Goal: Task Accomplishment & Management: Manage account settings

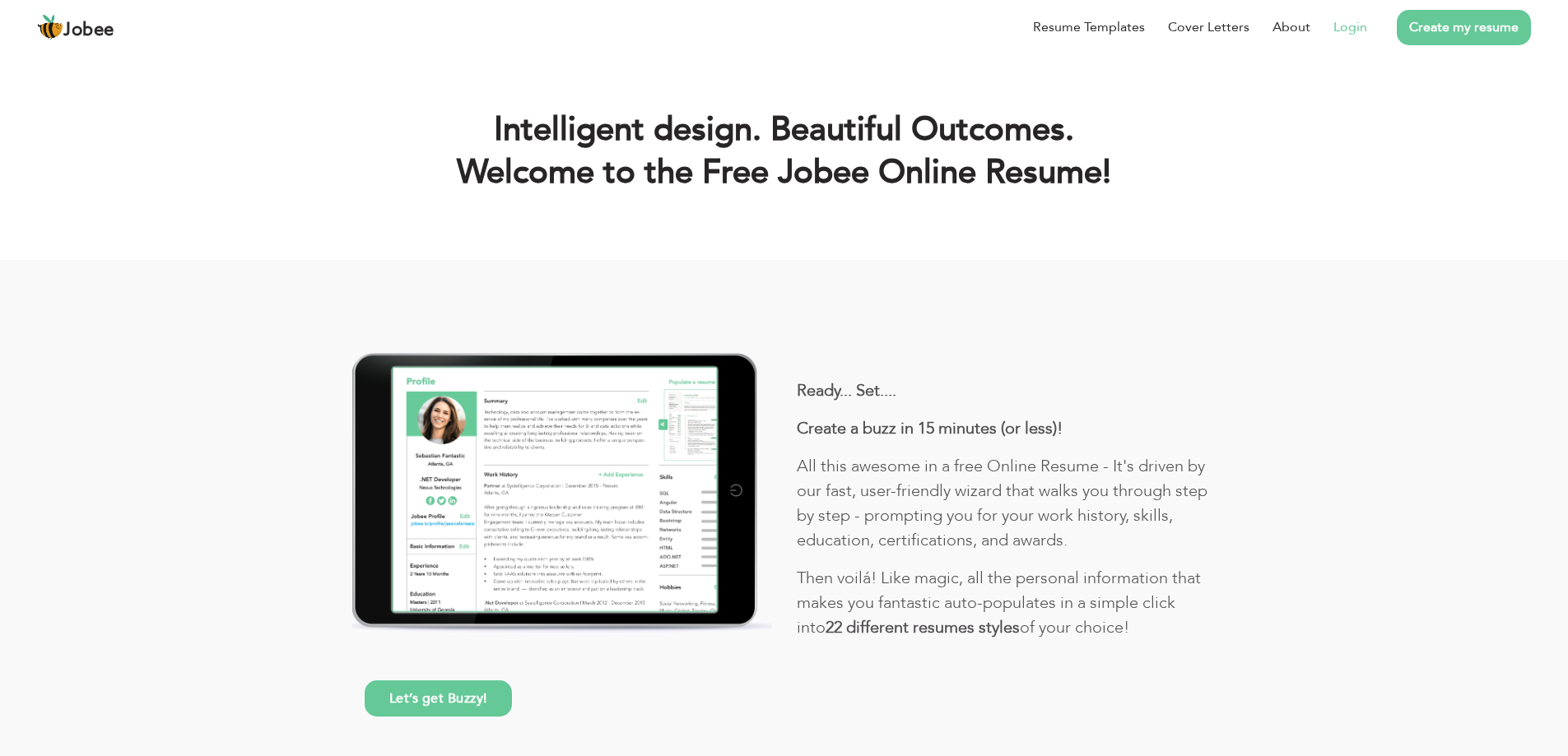
click at [1344, 30] on link "Login" at bounding box center [1350, 28] width 33 height 20
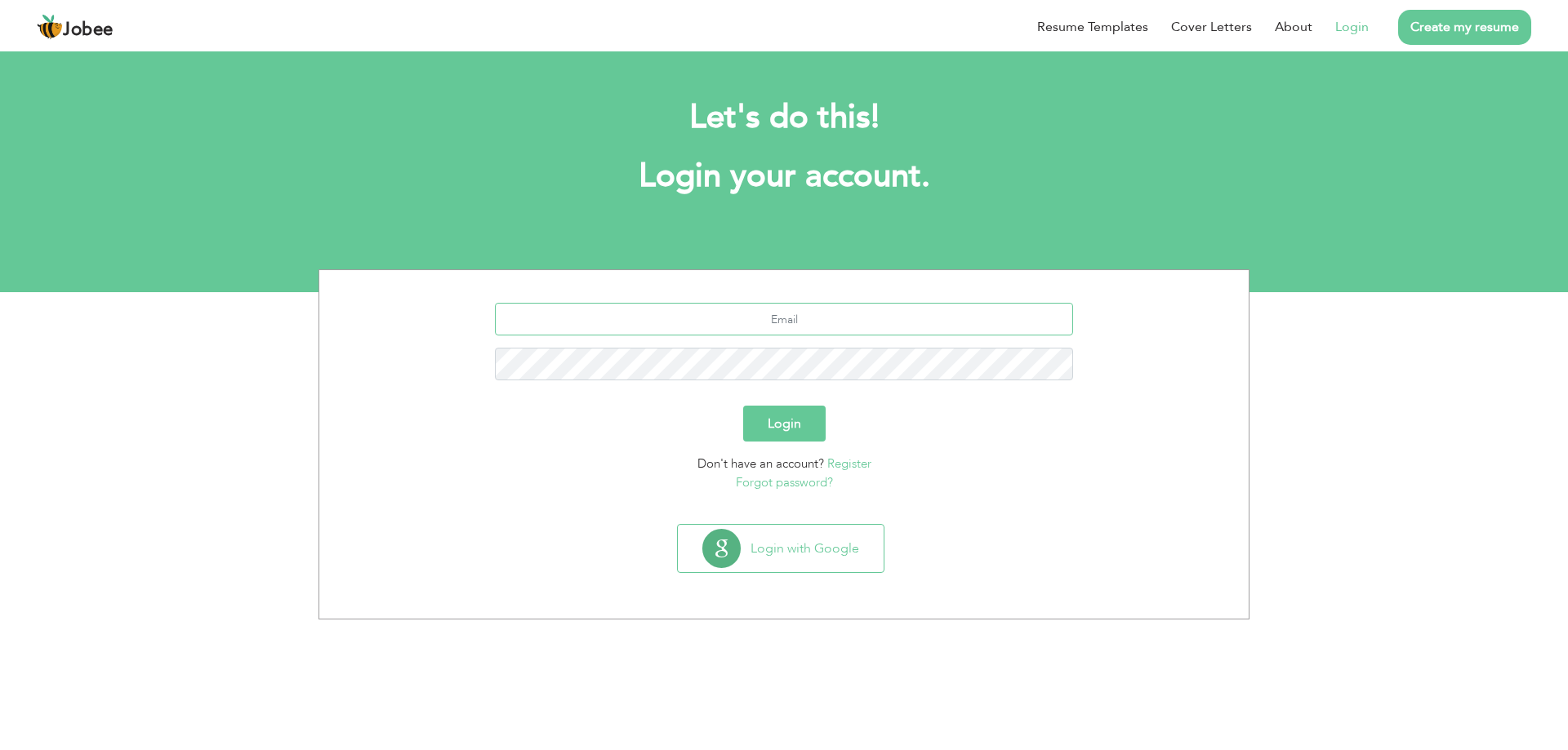
click at [782, 329] on input "text" at bounding box center [784, 318] width 579 height 32
click at [1110, 489] on p "Forgot password?" at bounding box center [784, 483] width 905 height 19
click at [847, 323] on input "text" at bounding box center [784, 318] width 579 height 32
type input "A"
type input "[EMAIL_ADDRESS][DOMAIN_NAME]"
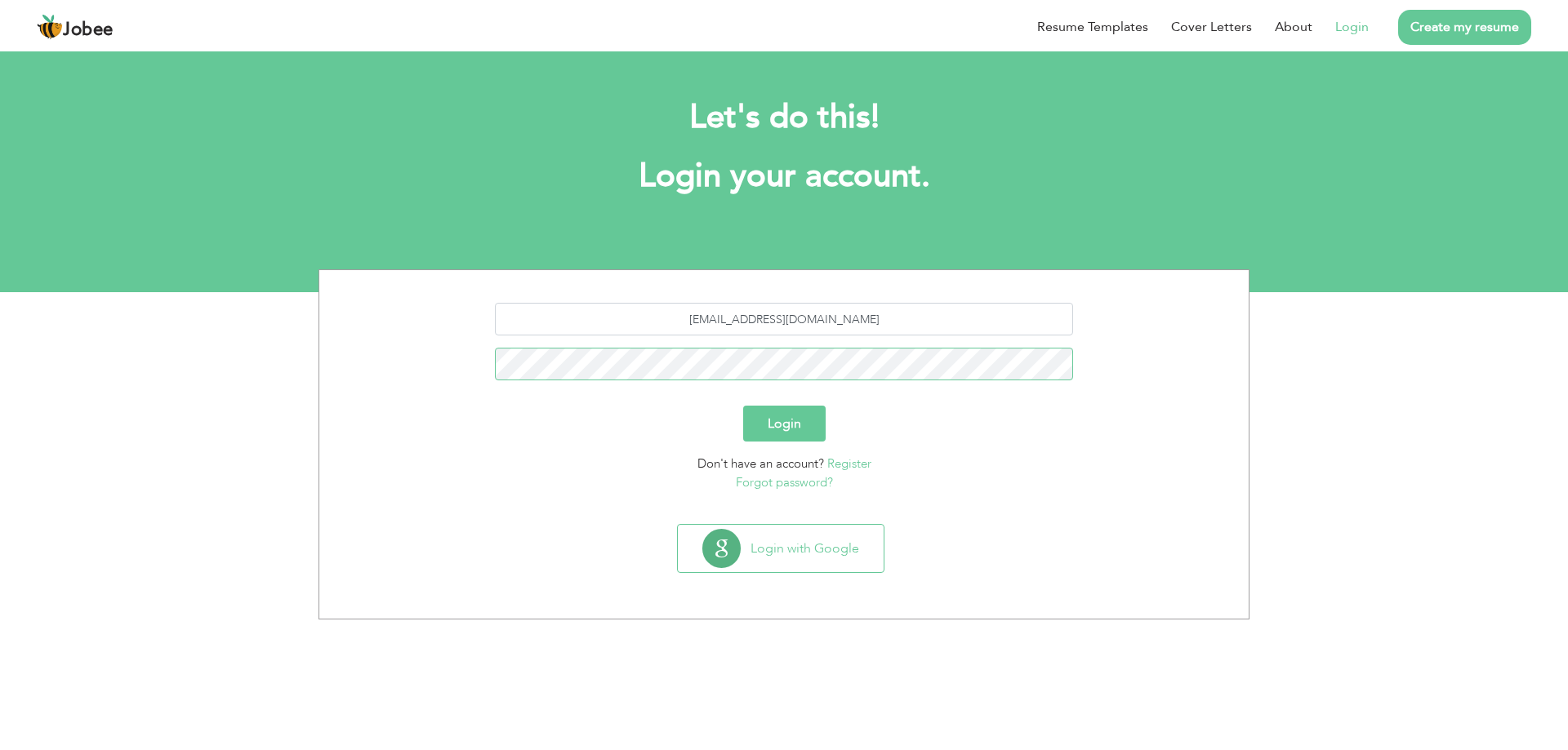
click at [743, 406] on button "Login" at bounding box center [784, 423] width 83 height 36
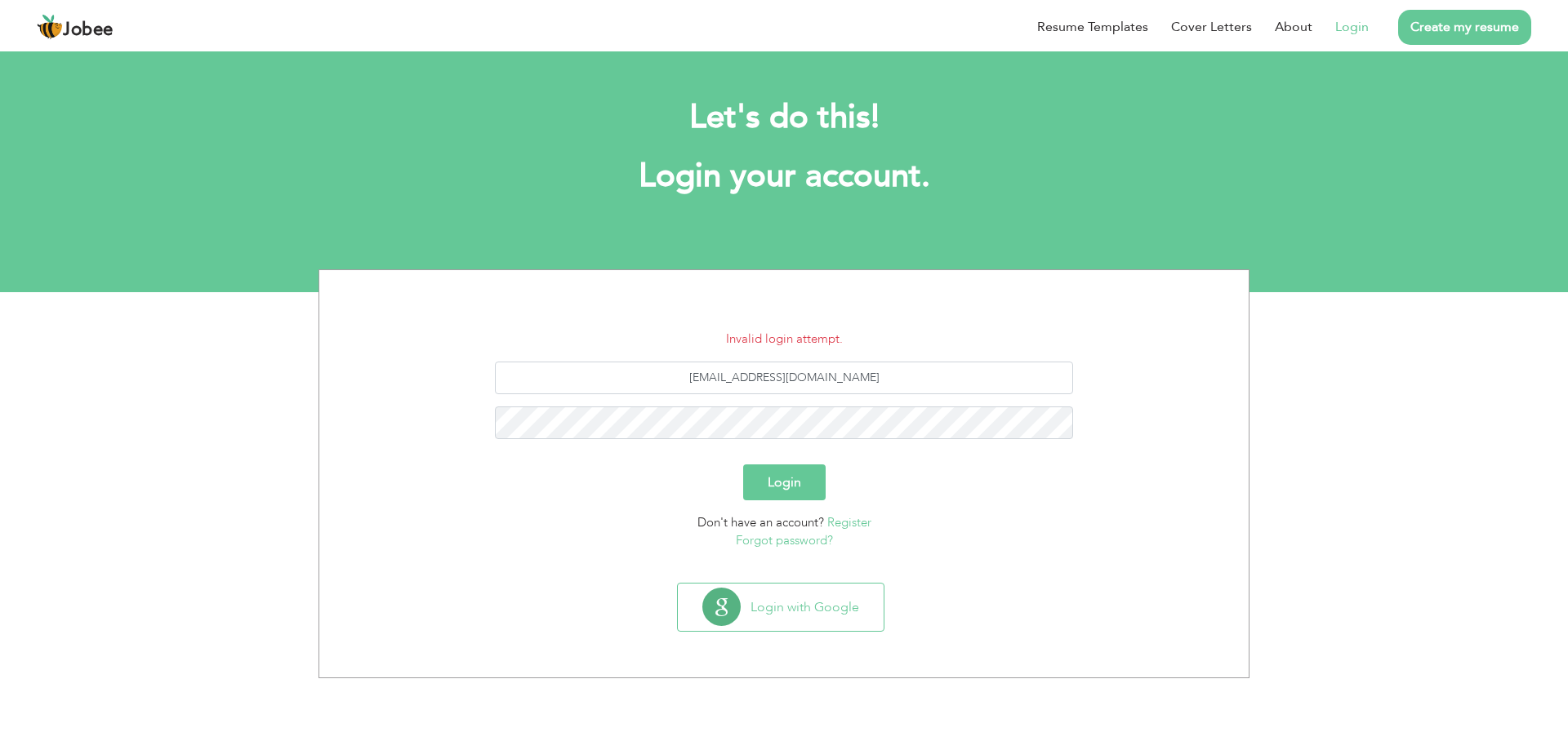
click at [792, 541] on link "Forgot password?" at bounding box center [784, 541] width 97 height 17
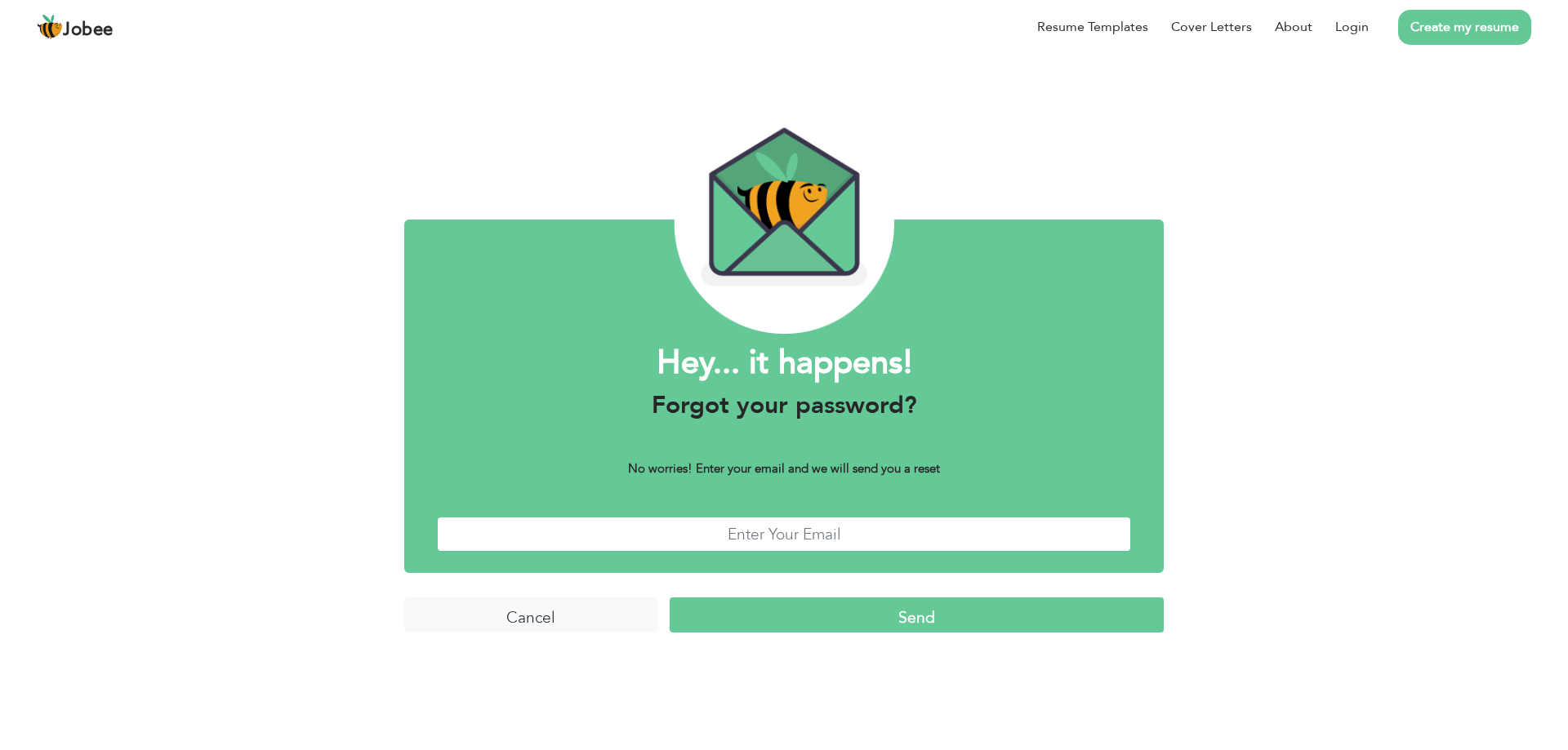
click at [808, 532] on input "text" at bounding box center [784, 534] width 694 height 35
drag, startPoint x: 899, startPoint y: 538, endPoint x: 482, endPoint y: 554, distance: 417.3
click at [482, 554] on div "Hey... it happens! Forgot your password? No worries! Enter your email and we wi…" at bounding box center [784, 396] width 760 height 353
type input "[EMAIL_ADDRESS][DOMAIN_NAME]"
click at [894, 615] on input "Send" at bounding box center [916, 615] width 494 height 35
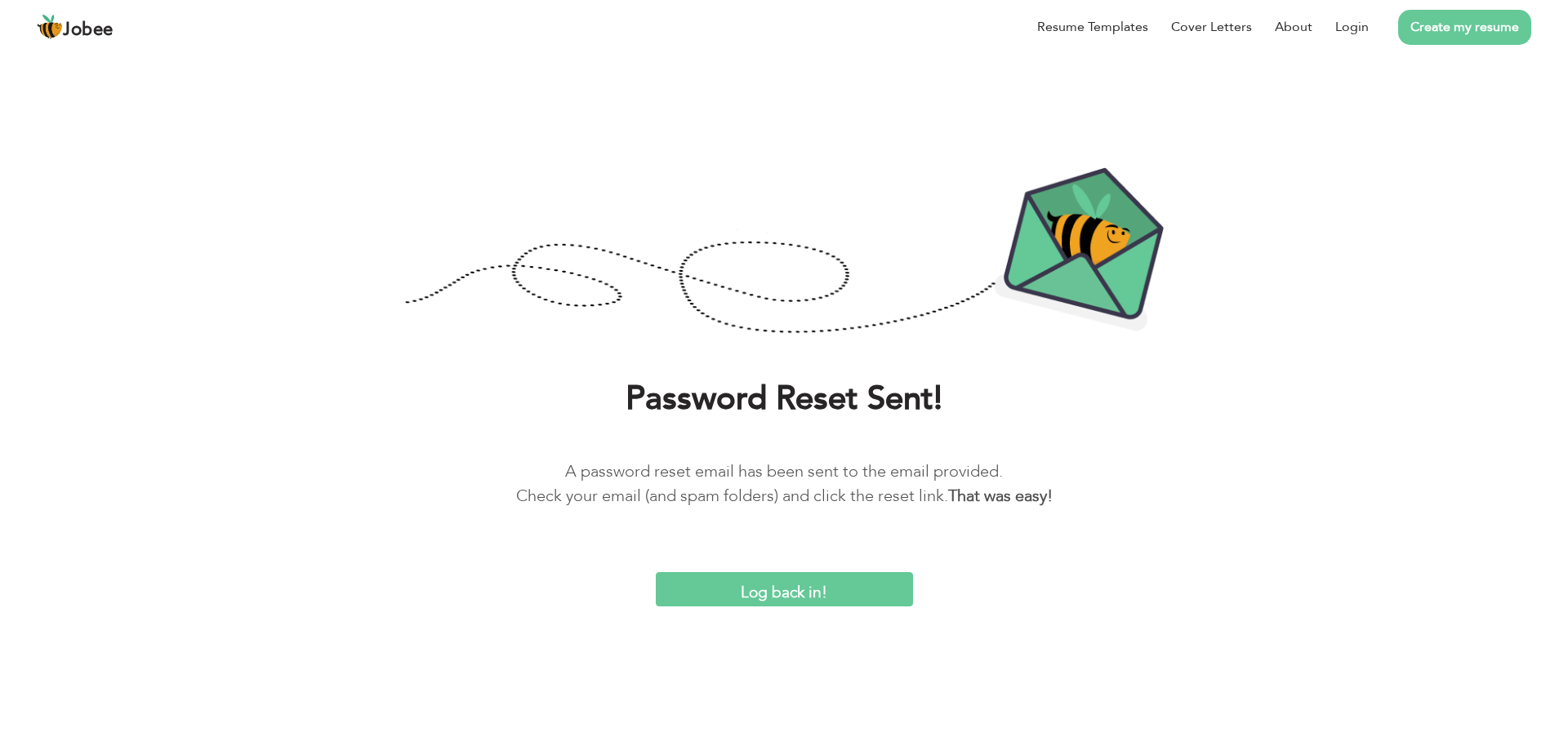
click at [802, 597] on input "Log back in!" at bounding box center [784, 590] width 257 height 35
click at [792, 596] on input "Log back in!" at bounding box center [784, 590] width 257 height 35
click at [814, 594] on input "Log back in!" at bounding box center [784, 590] width 257 height 35
click at [778, 586] on input "Log back in!" at bounding box center [784, 590] width 257 height 35
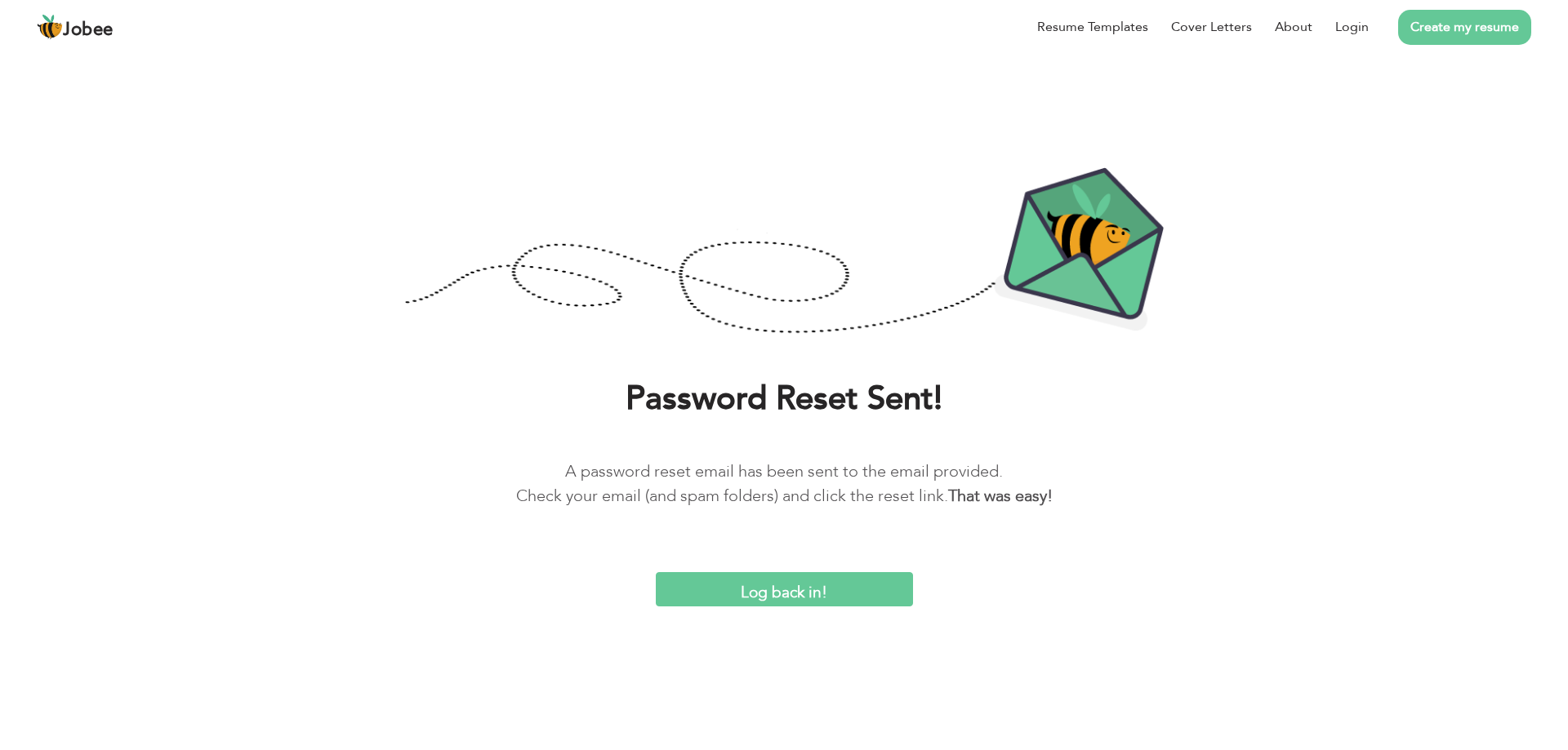
click at [778, 586] on input "Log back in!" at bounding box center [784, 590] width 257 height 35
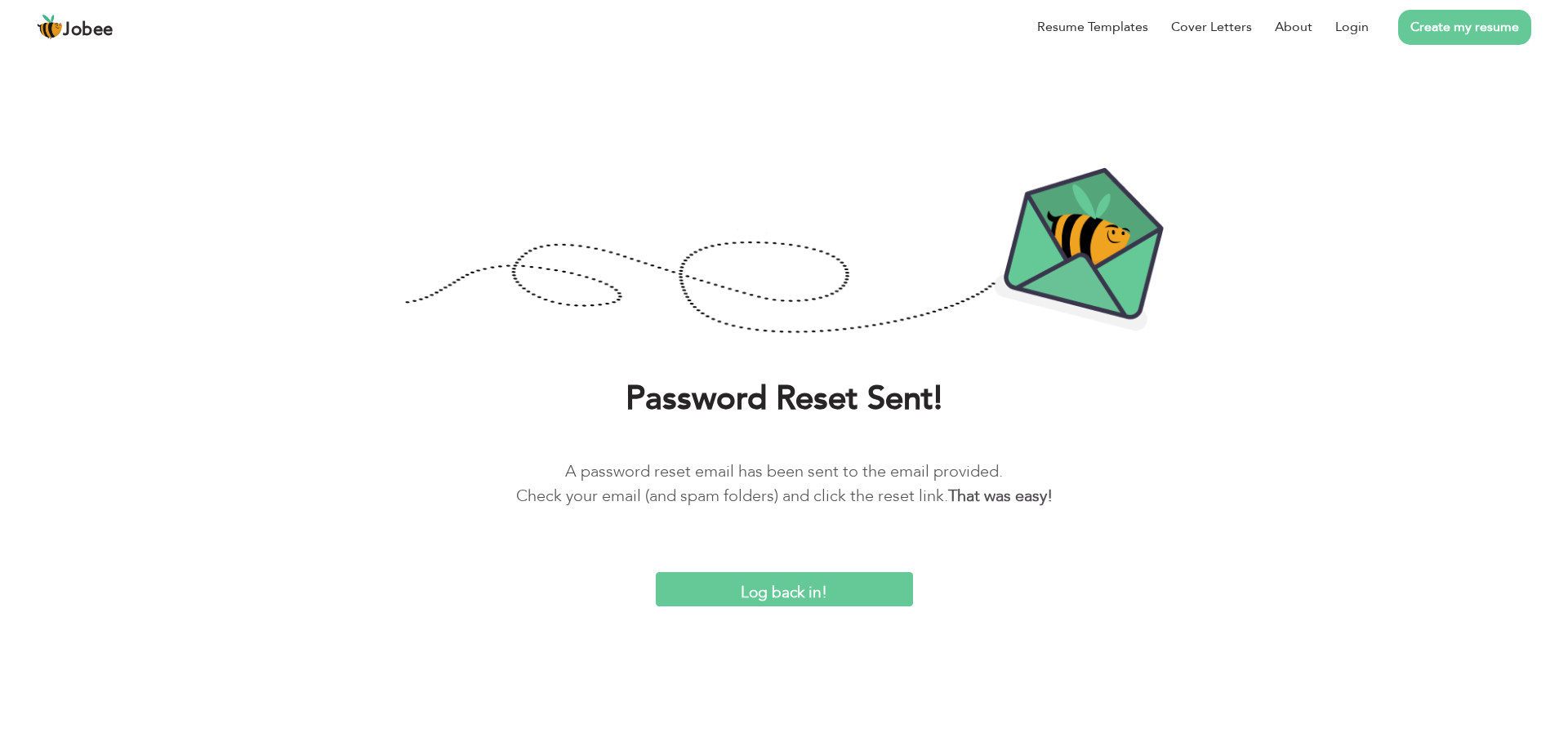
click at [778, 586] on input "Log back in!" at bounding box center [784, 590] width 257 height 35
click at [1009, 500] on b "That was easy!" at bounding box center [1000, 495] width 104 height 22
click at [805, 586] on input "Log back in!" at bounding box center [784, 590] width 257 height 35
click at [804, 592] on input "Log back in!" at bounding box center [784, 590] width 257 height 35
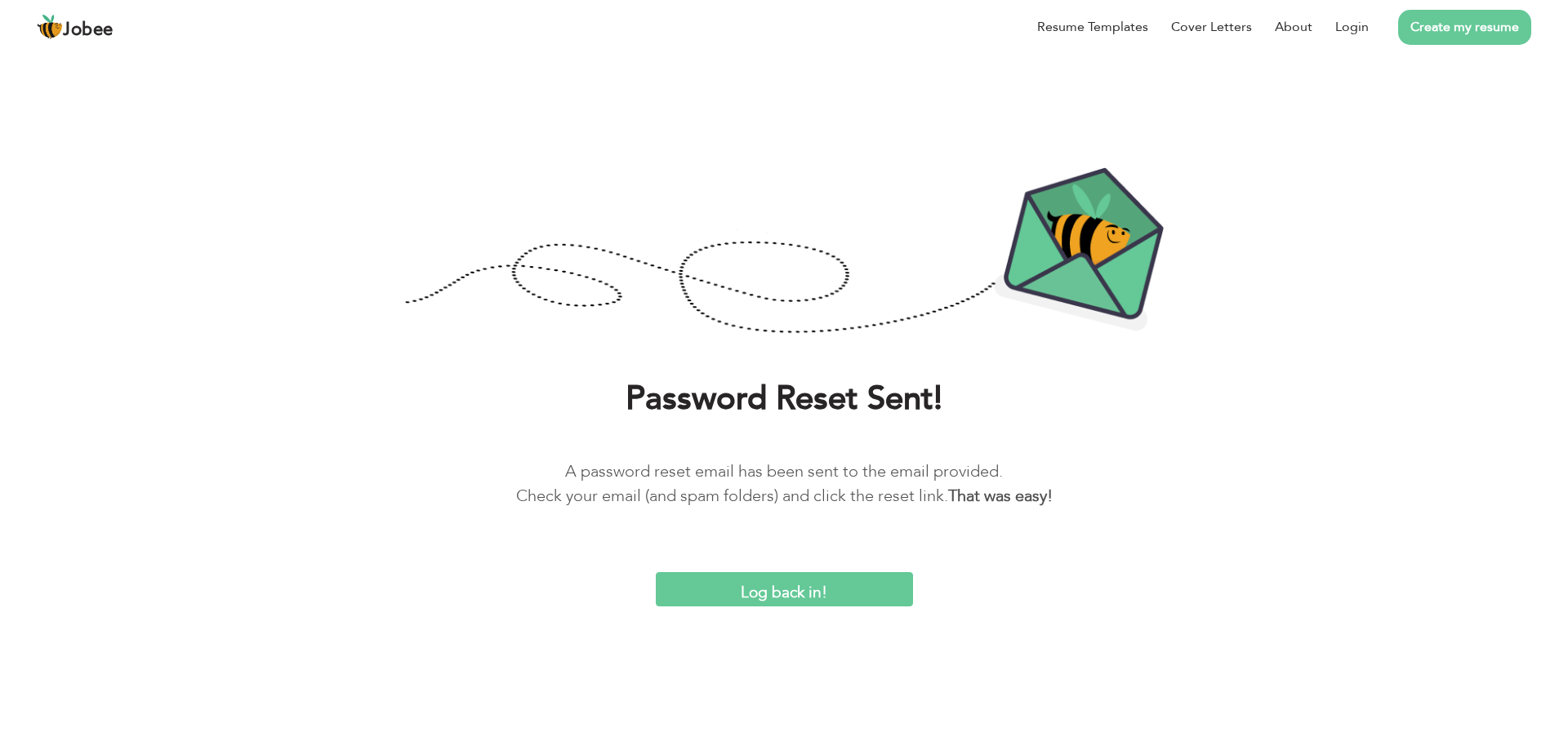
click at [804, 592] on input "Log back in!" at bounding box center [784, 590] width 257 height 35
click at [985, 504] on b "That was easy!" at bounding box center [1000, 495] width 104 height 22
click at [1425, 26] on link "Create my resume" at bounding box center [1465, 27] width 133 height 35
